Goal: Navigation & Orientation: Find specific page/section

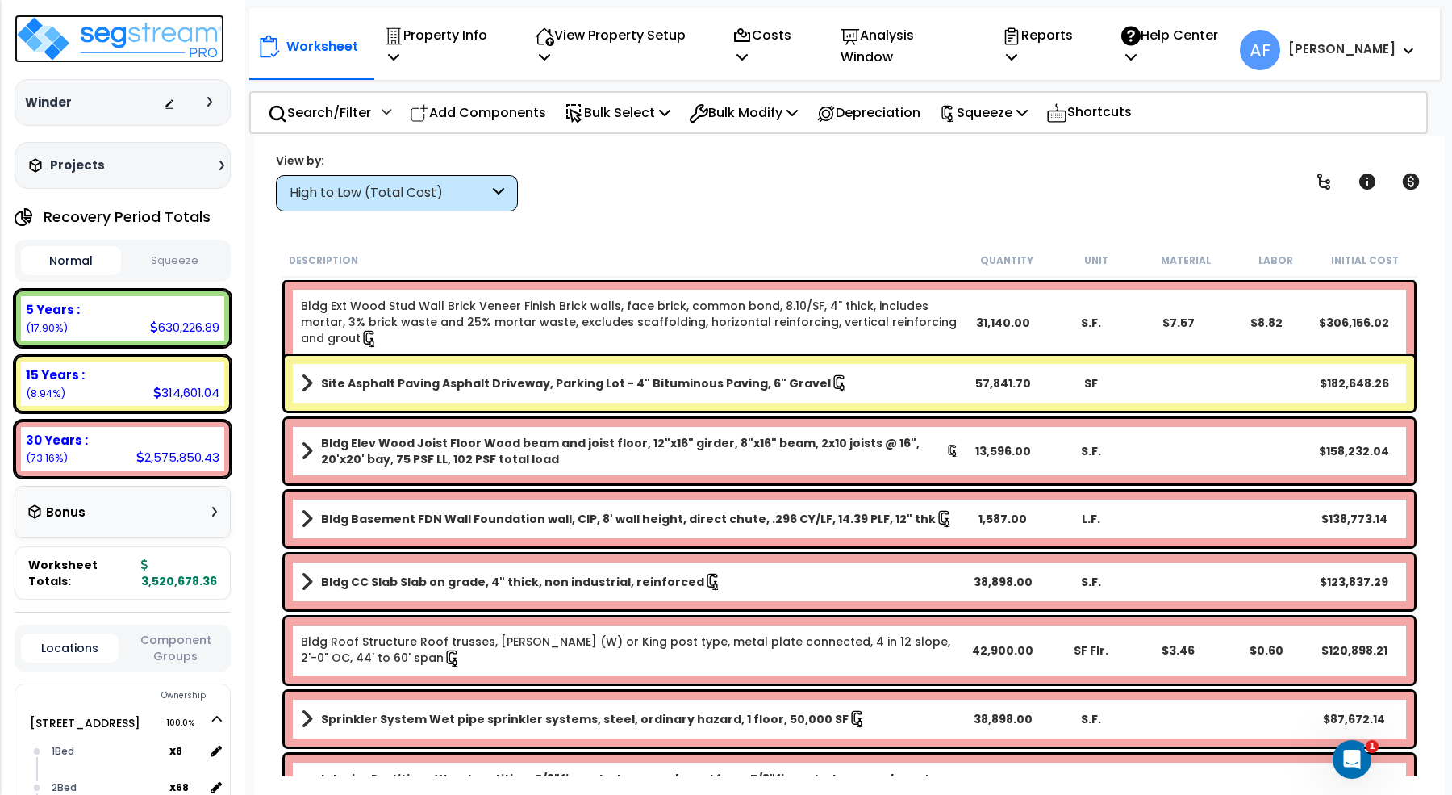
click at [136, 35] on img at bounding box center [120, 39] width 210 height 48
